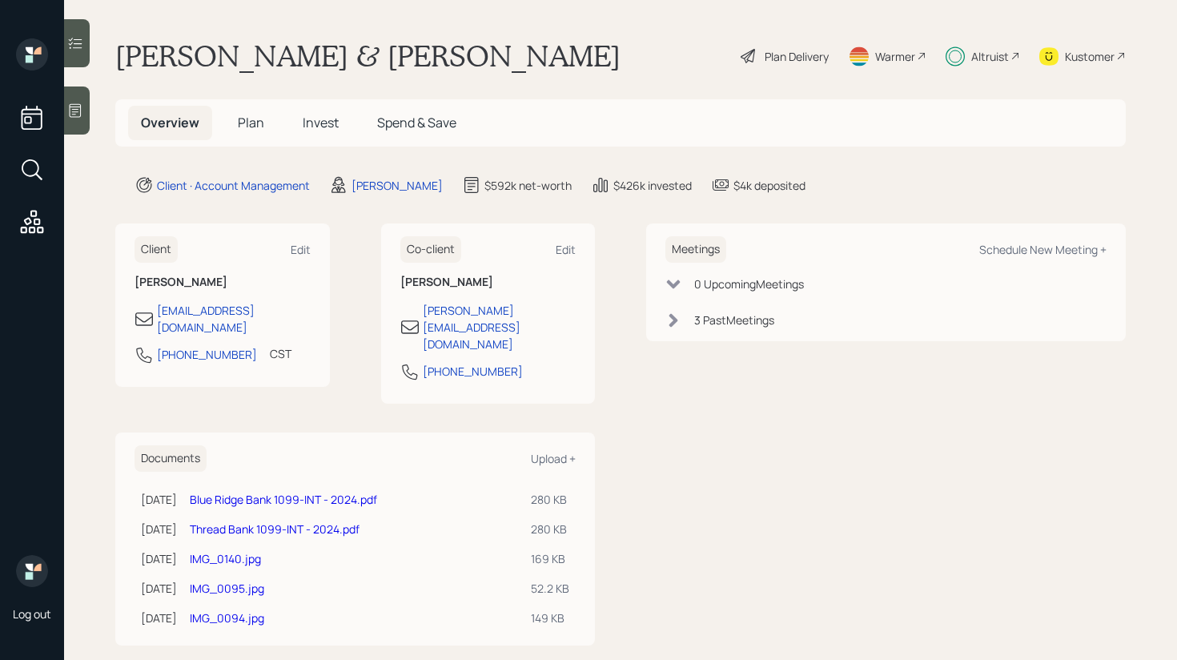
click at [87, 54] on div at bounding box center [77, 43] width 26 height 48
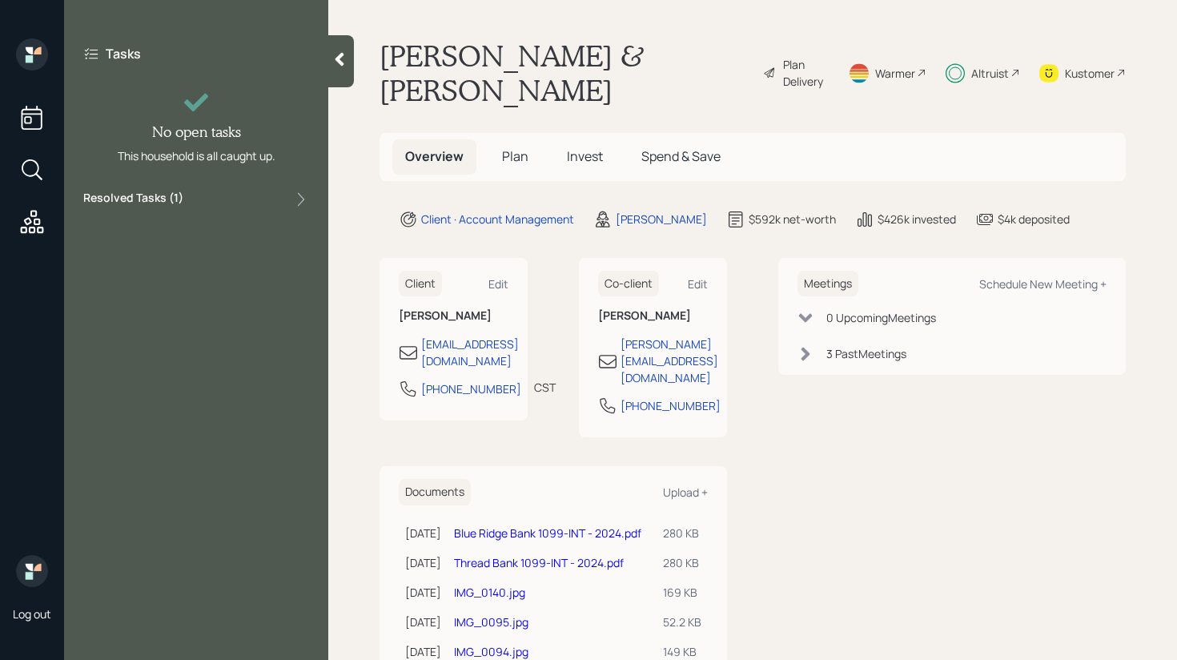
click at [208, 199] on div "Resolved Tasks ( 1 )" at bounding box center [196, 199] width 226 height 19
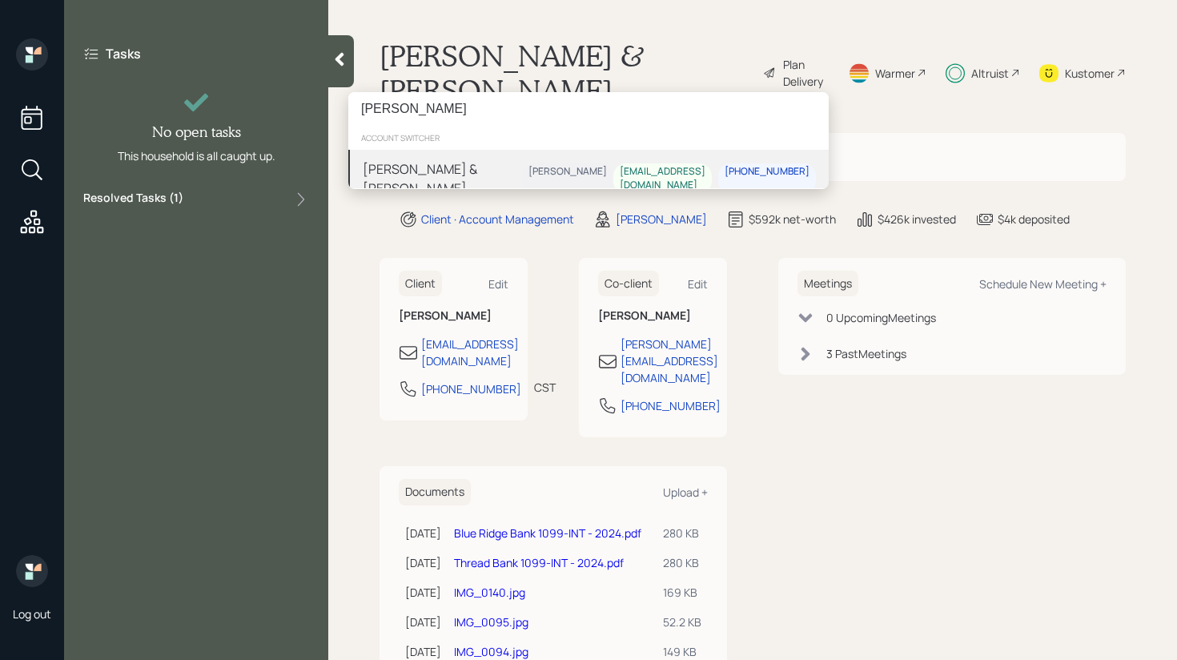
type input "[PERSON_NAME]"
click at [590, 166] on div "[PERSON_NAME]" at bounding box center [568, 173] width 78 height 14
